Goal: Information Seeking & Learning: Learn about a topic

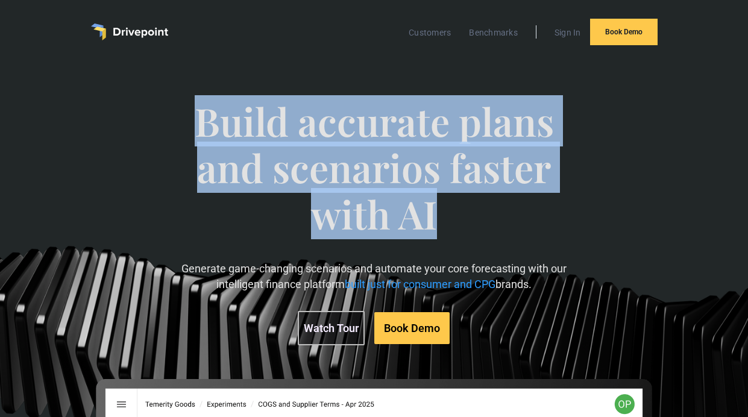
drag, startPoint x: 469, startPoint y: 207, endPoint x: 198, endPoint y: 107, distance: 289.6
click at [198, 107] on span "Build accurate plans and scenarios faster with AI" at bounding box center [374, 179] width 420 height 163
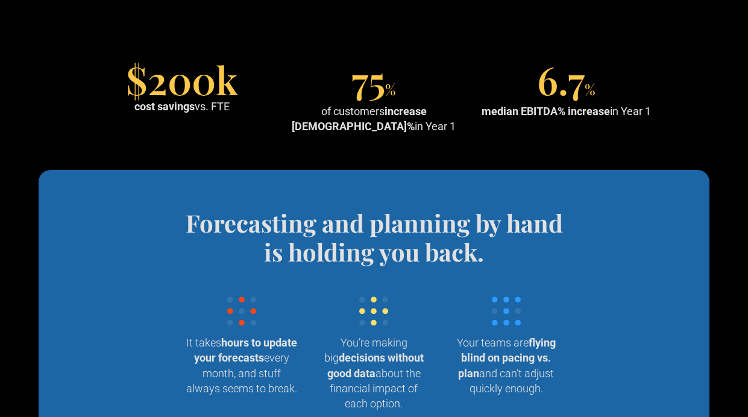
scroll to position [1067, 0]
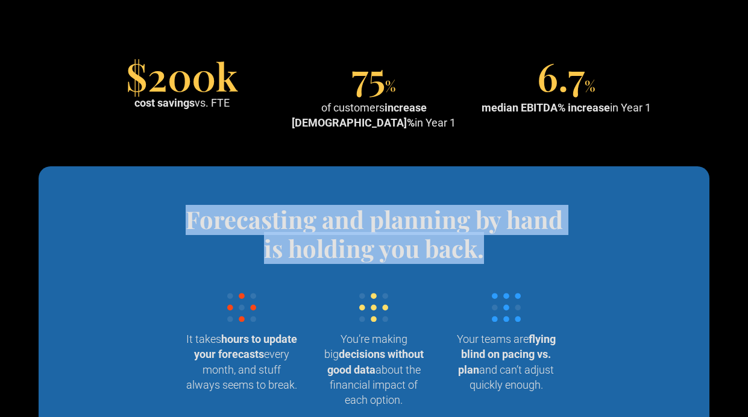
drag, startPoint x: 486, startPoint y: 247, endPoint x: 171, endPoint y: 186, distance: 321.0
click at [171, 186] on section "Forecasting and planning by hand is holding you back. Wrangling data into your …" at bounding box center [374, 312] width 671 height 292
click at [495, 247] on h4 "Forecasting and planning by hand is holding you back." at bounding box center [374, 234] width 397 height 58
drag, startPoint x: 495, startPoint y: 247, endPoint x: 188, endPoint y: 210, distance: 309.0
click at [188, 209] on h4 "Forecasting and planning by hand is holding you back." at bounding box center [374, 234] width 397 height 58
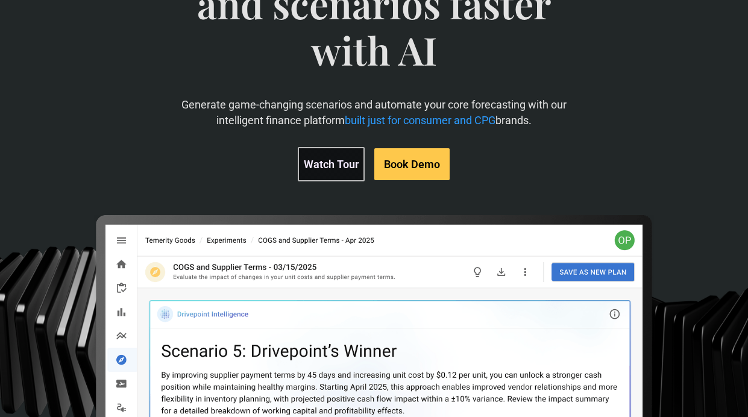
scroll to position [0, 0]
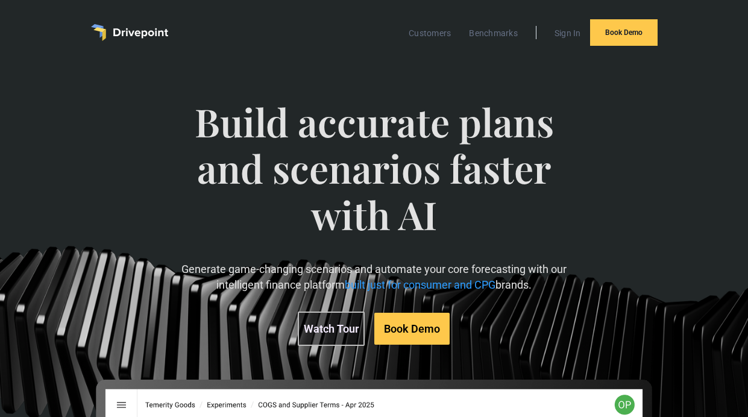
drag, startPoint x: 552, startPoint y: 290, endPoint x: 190, endPoint y: 107, distance: 405.6
click at [190, 107] on div "Build accurate plans and scenarios faster with AI Generate game-changing scenar…" at bounding box center [374, 222] width 420 height 295
click at [202, 121] on span "Build accurate plans and scenarios faster with AI" at bounding box center [374, 180] width 420 height 163
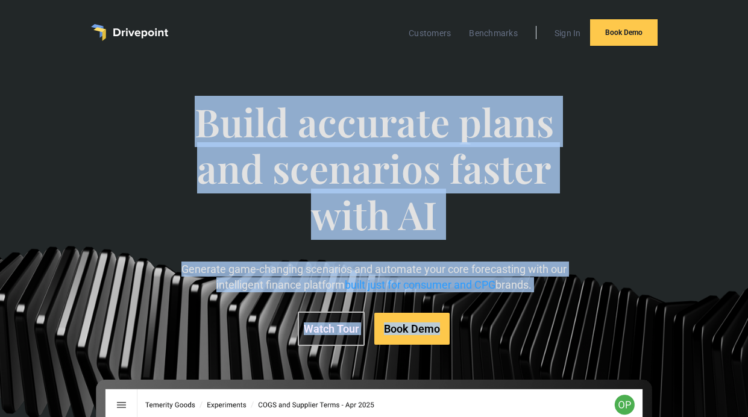
drag, startPoint x: 197, startPoint y: 118, endPoint x: 588, endPoint y: 322, distance: 440.7
click at [588, 322] on div "Build accurate plans and scenarios faster with AI Generate game-changing scenar…" at bounding box center [374, 378] width 700 height 606
click at [571, 291] on p "Generate game-changing scenarios and automate your core forecasting with our in…" at bounding box center [374, 277] width 420 height 30
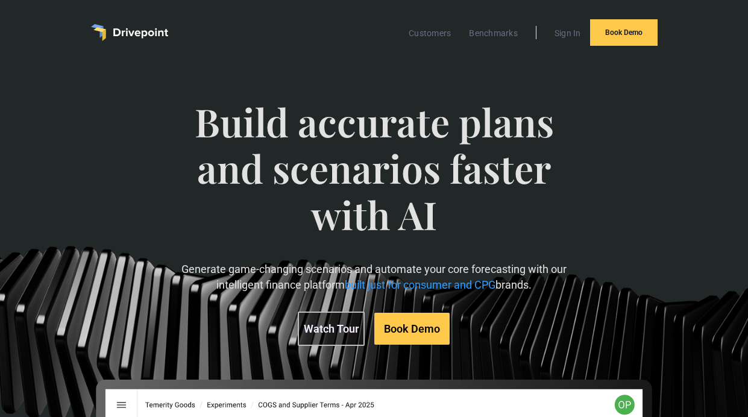
drag, startPoint x: 568, startPoint y: 291, endPoint x: 201, endPoint y: 119, distance: 405.2
click at [201, 119] on div "Build accurate plans and scenarios faster with AI Generate game-changing scenar…" at bounding box center [374, 222] width 420 height 295
